Goal: Information Seeking & Learning: Learn about a topic

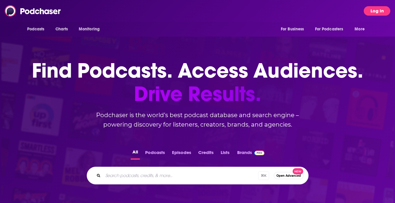
click at [378, 11] on button "Log In" at bounding box center [376, 10] width 27 height 9
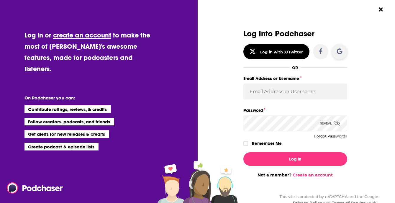
click at [339, 51] on icon "Dialog" at bounding box center [339, 51] width 6 height 6
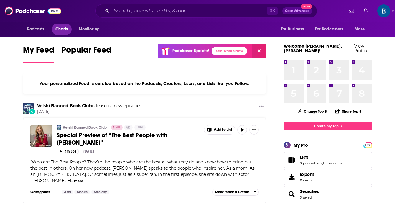
click at [68, 27] on span "Charts" at bounding box center [61, 29] width 13 height 8
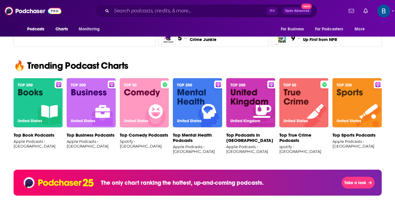
scroll to position [343, 0]
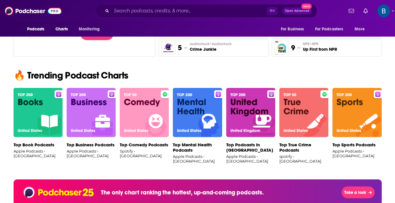
click at [195, 126] on img at bounding box center [197, 113] width 49 height 50
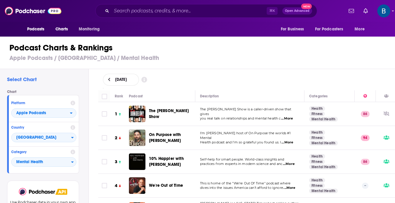
click at [292, 117] on span "...More" at bounding box center [287, 118] width 12 height 5
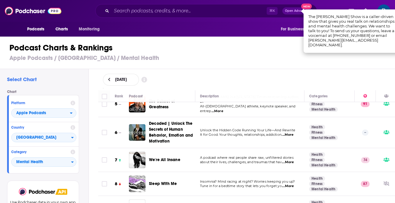
scroll to position [107, 0]
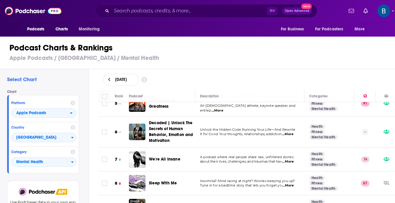
click at [293, 159] on span "...More" at bounding box center [288, 161] width 12 height 5
click at [154, 152] on div "We're All Insane" at bounding box center [174, 159] width 51 height 17
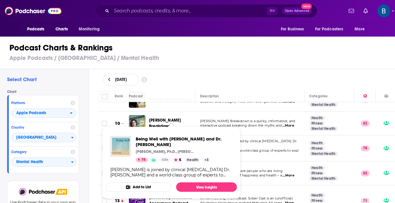
scroll to position [215, 0]
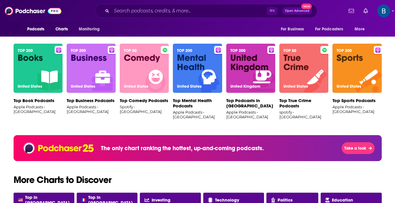
scroll to position [389, 0]
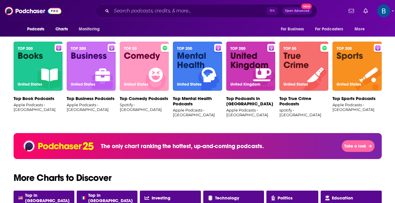
click at [348, 149] on button "Take a look" at bounding box center [357, 146] width 33 height 12
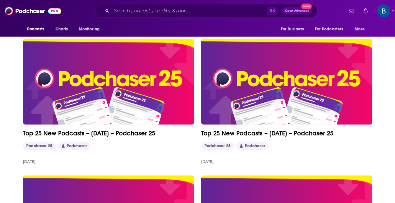
scroll to position [74, 0]
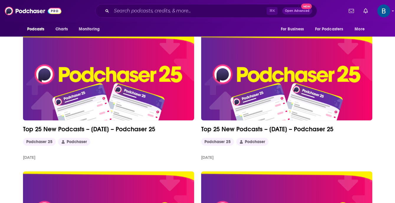
click at [135, 65] on img at bounding box center [108, 77] width 171 height 85
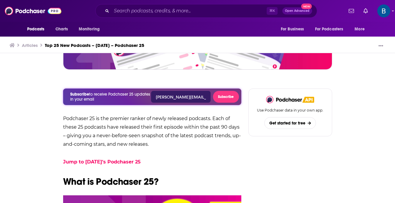
scroll to position [205, 0]
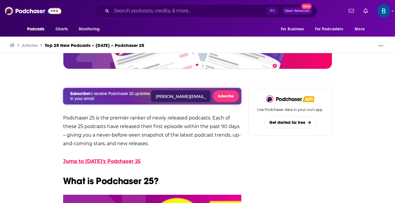
click at [141, 160] on link "Jump to [DATE]’s Podchaser 25" at bounding box center [102, 161] width 78 height 6
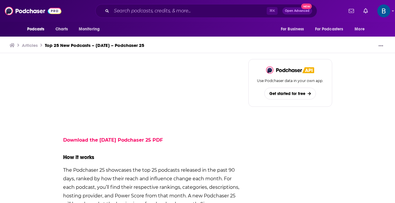
scroll to position [652, 0]
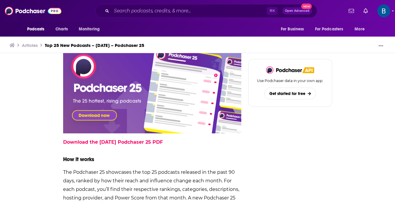
click at [75, 45] on div "Top 25 New Podcasts – [DATE] – Podchaser 25" at bounding box center [94, 45] width 99 height 6
click at [138, 44] on div "Top 25 New Podcasts – [DATE] – Podchaser 25" at bounding box center [94, 45] width 99 height 6
click at [88, 27] on span "Monitoring" at bounding box center [89, 29] width 21 height 8
